Goal: Find specific fact: Find specific fact

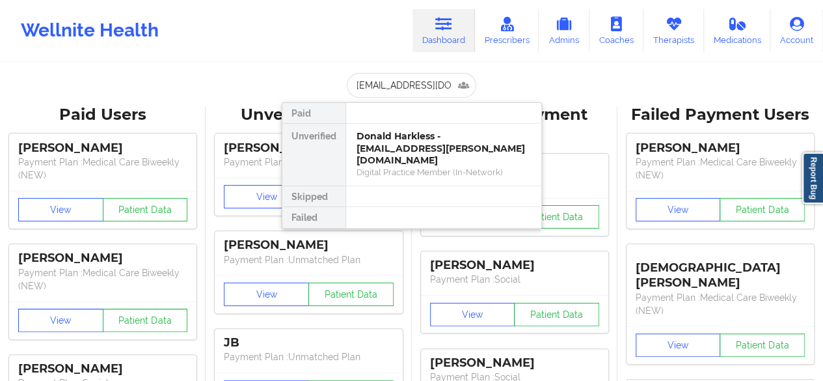
type input "[EMAIL_ADDRESS][DOMAIN_NAME]"
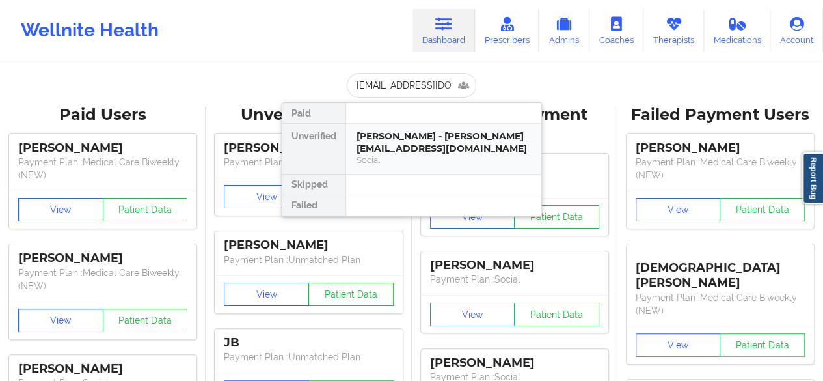
click at [452, 139] on div "[PERSON_NAME] - [PERSON_NAME][EMAIL_ADDRESS][DOMAIN_NAME]" at bounding box center [444, 142] width 174 height 24
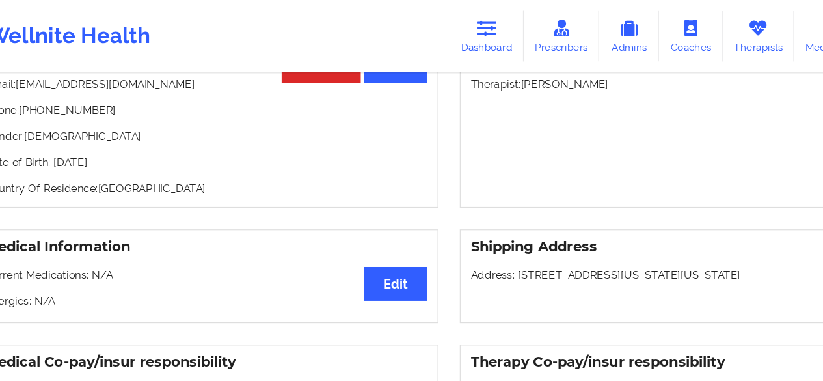
scroll to position [2, 0]
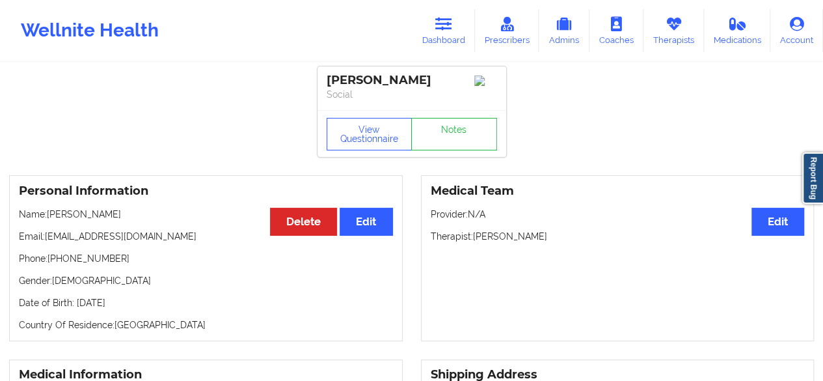
click at [75, 219] on p "Name: [PERSON_NAME]" at bounding box center [206, 214] width 374 height 13
drag, startPoint x: 75, startPoint y: 219, endPoint x: 56, endPoint y: 218, distance: 18.9
click at [56, 218] on p "Name: [PERSON_NAME]" at bounding box center [206, 214] width 374 height 13
copy p "[PERSON_NAME]"
